Goal: Navigation & Orientation: Find specific page/section

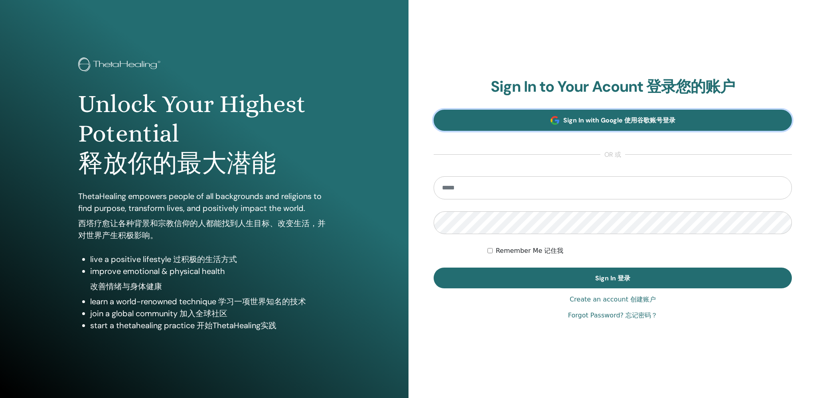
click at [595, 115] on link "Sign In with Google Sign In with Google 使用谷歌账号登录" at bounding box center [613, 120] width 358 height 21
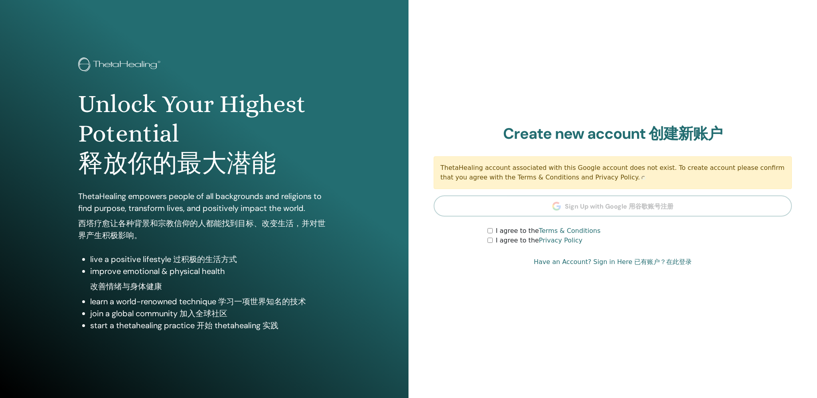
click at [490, 229] on section "Create new account Create new account 创建新账户 ThetaHealing account associated wit…" at bounding box center [613, 185] width 358 height 121
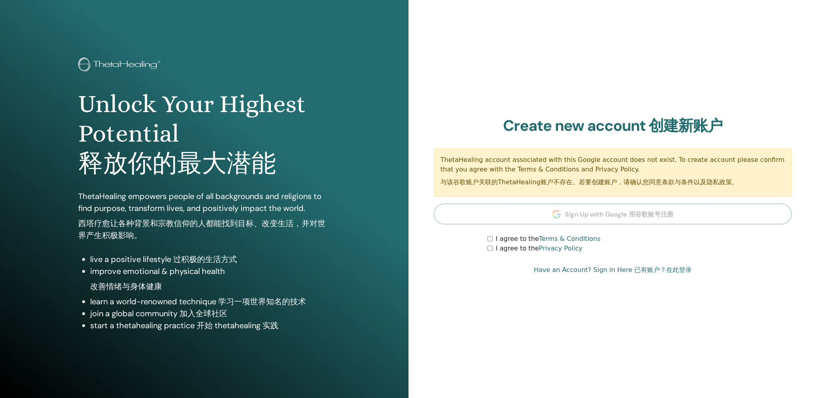
click at [488, 242] on div "I agree to the Terms & Conditions" at bounding box center [640, 239] width 305 height 10
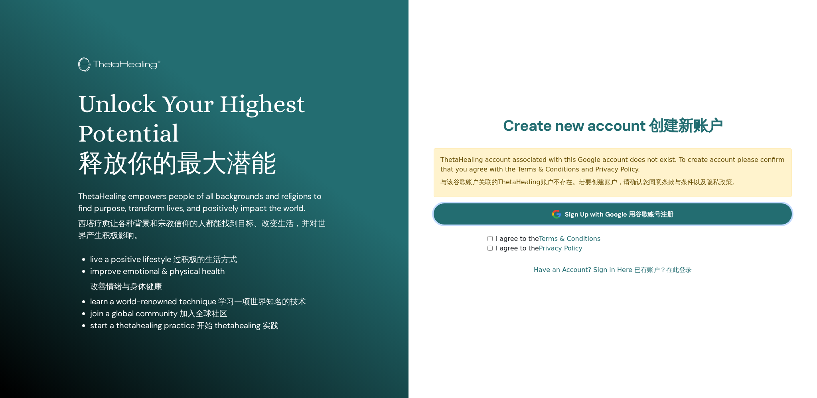
click at [619, 215] on span "Sign Up with Google Sign Up with Google 用谷歌账号注册" at bounding box center [619, 214] width 109 height 8
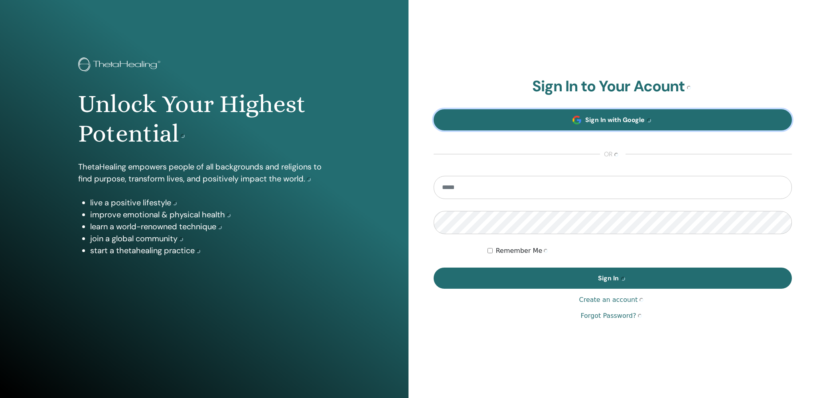
click at [612, 118] on span "Sign In with Google Sign In with Google" at bounding box center [619, 120] width 68 height 9
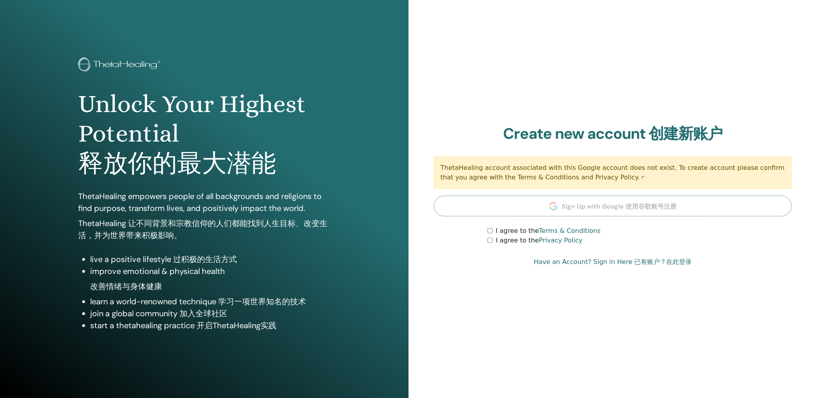
click at [489, 236] on div "I agree to the Terms & Conditions" at bounding box center [640, 231] width 305 height 10
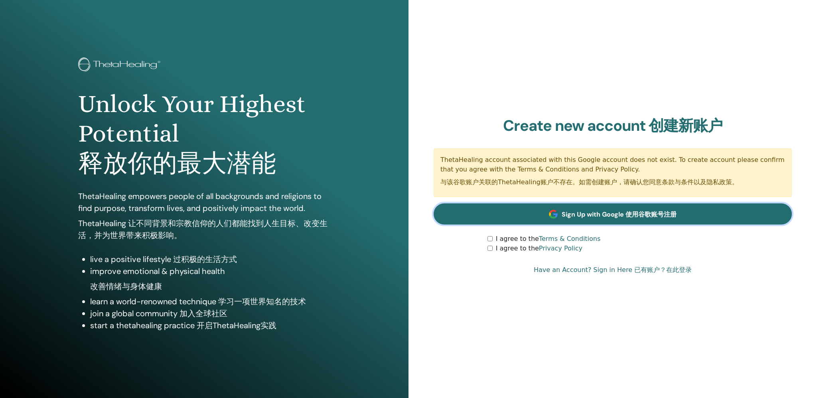
click at [606, 218] on span "Sign Up with Google Sign Up with Google 使用谷歌账号注册" at bounding box center [619, 214] width 115 height 8
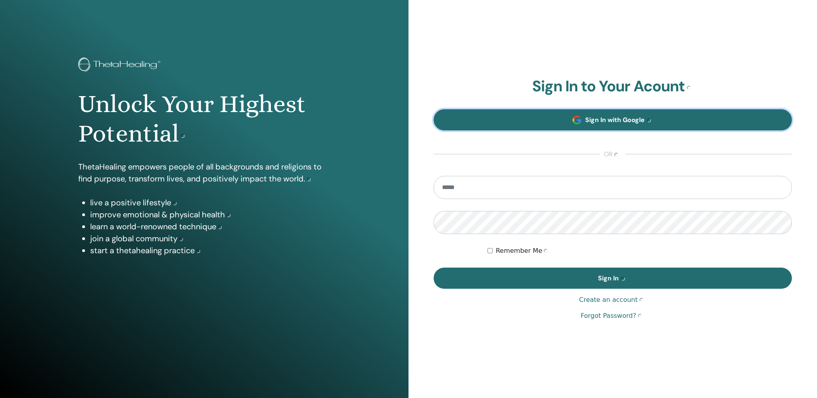
click at [576, 119] on span at bounding box center [577, 120] width 9 height 9
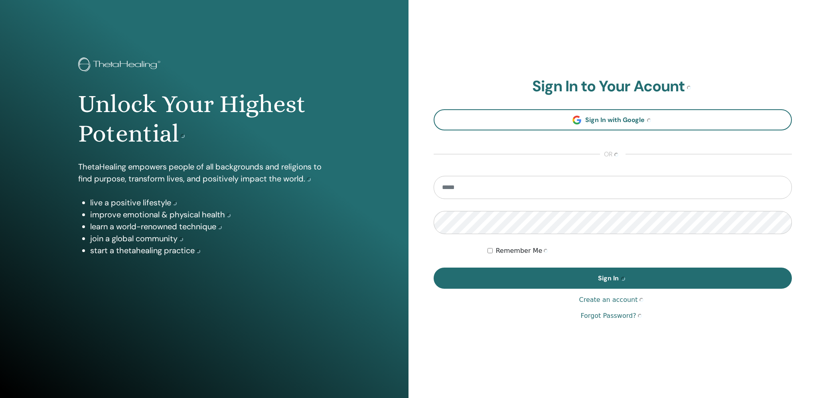
click at [455, 190] on input "email" at bounding box center [613, 187] width 358 height 23
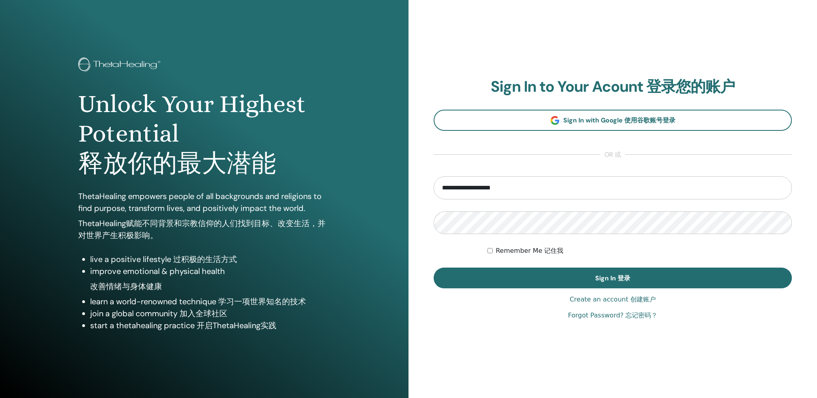
type input "**********"
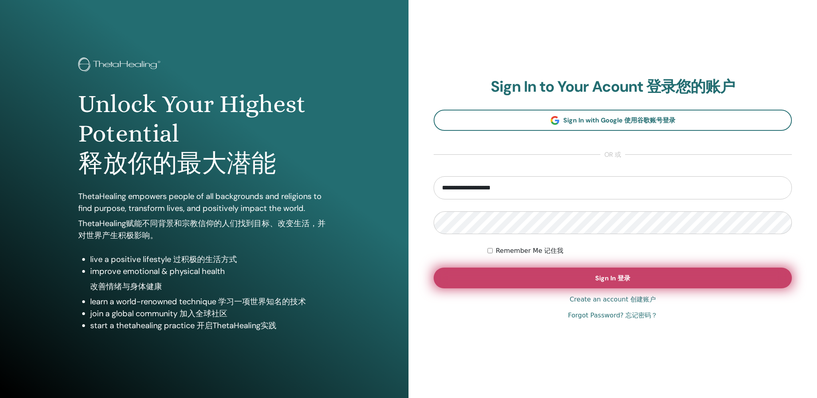
click at [605, 279] on span "Sign In Sign In 登录" at bounding box center [612, 278] width 35 height 8
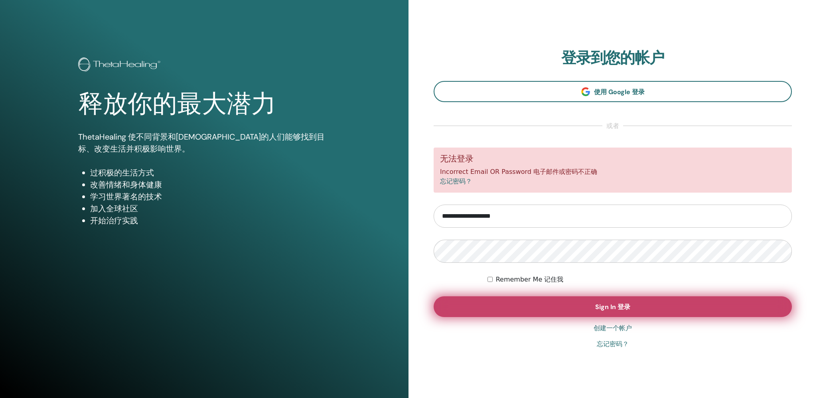
click at [609, 303] on span "Sign In Sign In 登录" at bounding box center [612, 307] width 35 height 8
click at [626, 312] on button "Sign In Sign In 登录" at bounding box center [613, 307] width 358 height 21
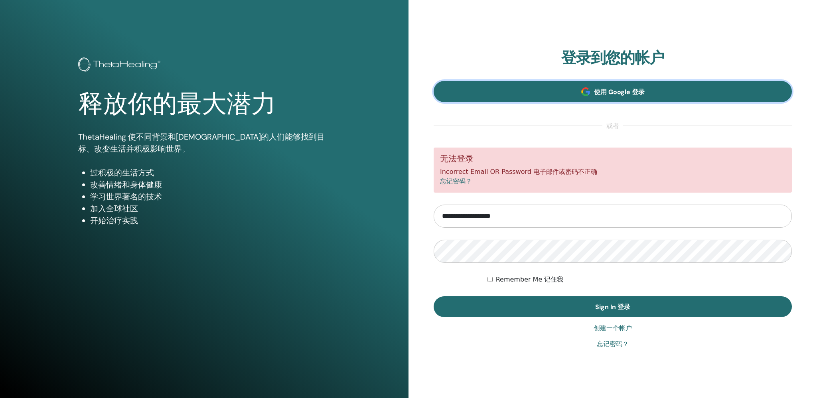
click at [599, 89] on span "使用 Google 登录 使用 Google 登录 使用 Google 登录" at bounding box center [619, 92] width 51 height 8
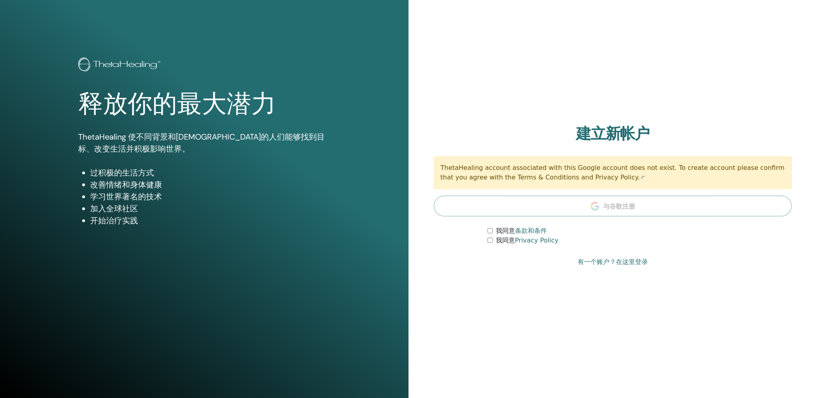
click at [490, 231] on section "建立新帐户 建立新帐户 建立新帐户 ThetaHealing account associated with this Google account does…" at bounding box center [613, 185] width 358 height 121
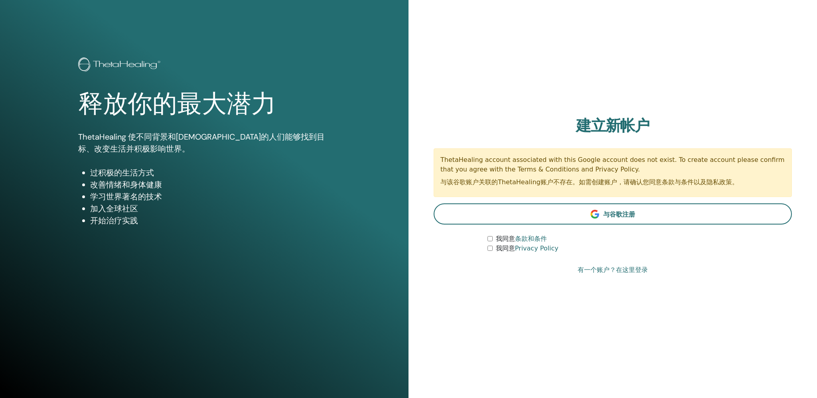
click at [622, 270] on link "有一个账户？在这里登录 有一个账户？在这里登录 有一个账户？在这里登录" at bounding box center [613, 270] width 70 height 10
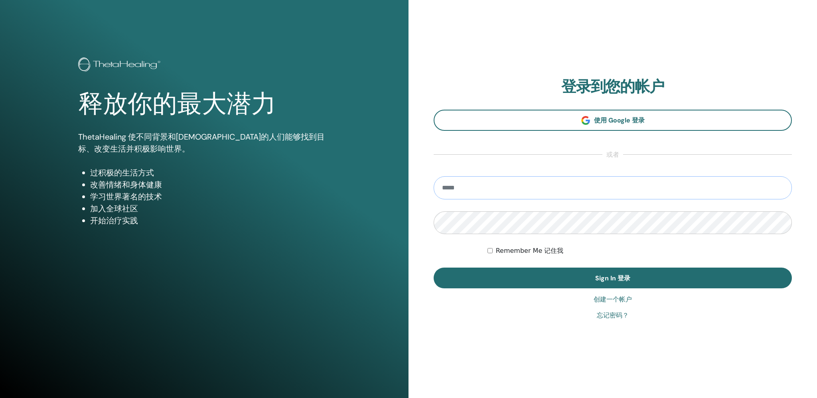
click at [488, 186] on input "email" at bounding box center [613, 187] width 358 height 23
paste input "**********"
type input "**********"
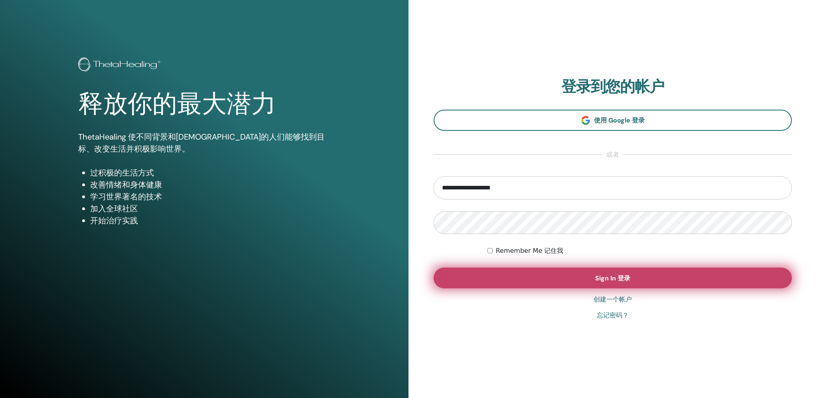
click at [578, 280] on button "Sign In Sign In 登录" at bounding box center [613, 278] width 358 height 21
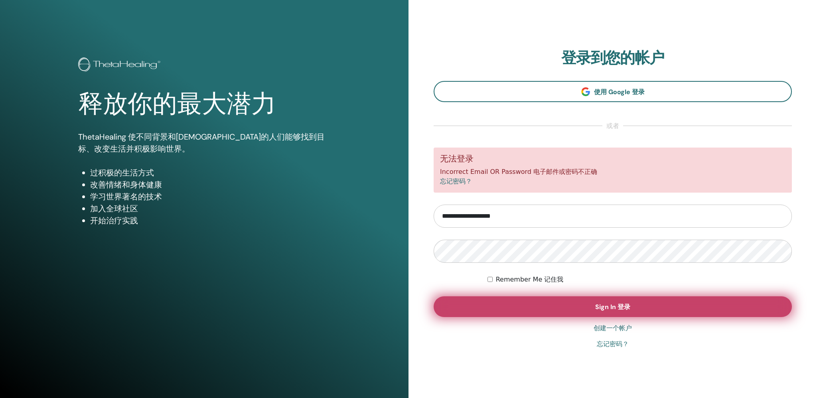
click at [611, 310] on span "Sign In Sign In 登录" at bounding box center [612, 307] width 35 height 8
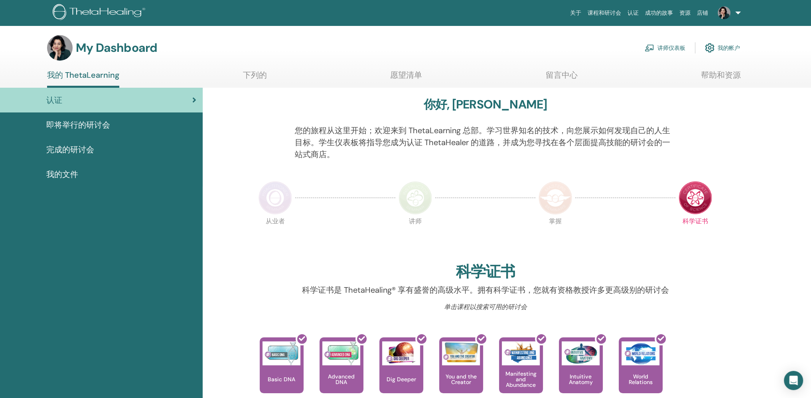
click at [662, 45] on link "讲师仪表板" at bounding box center [665, 48] width 41 height 18
